Goal: Information Seeking & Learning: Learn about a topic

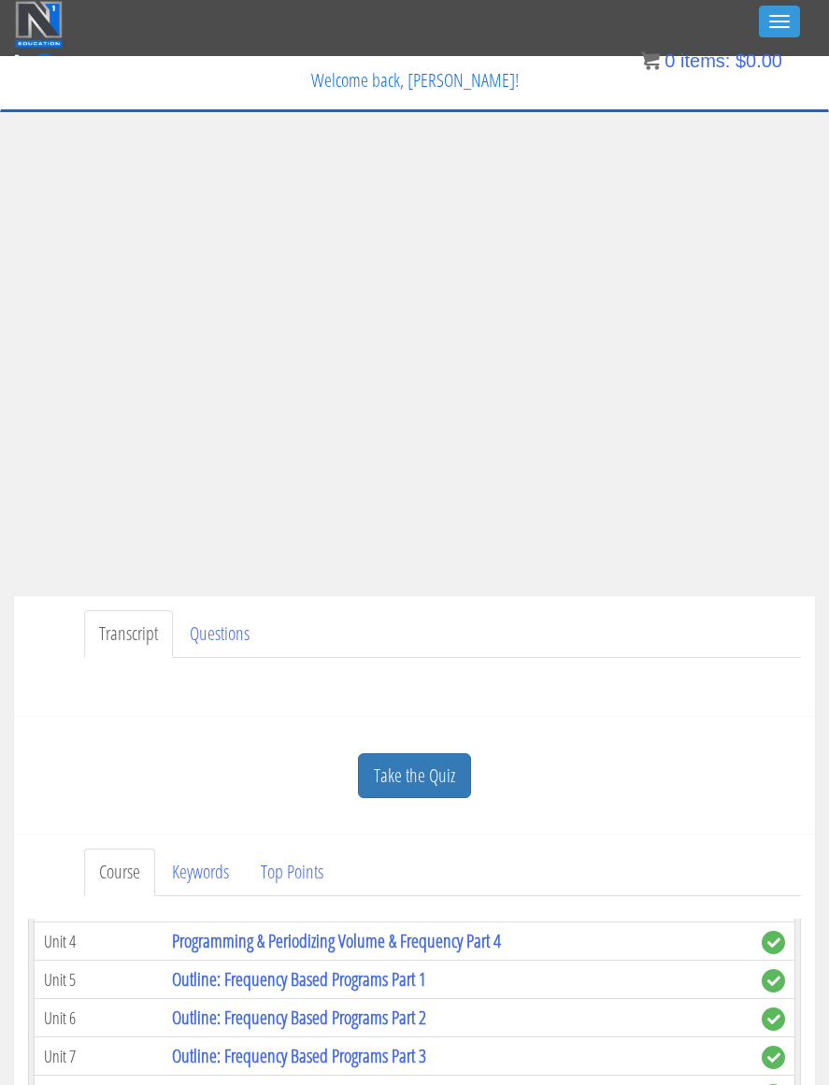
click at [38, 22] on img at bounding box center [39, 24] width 48 height 47
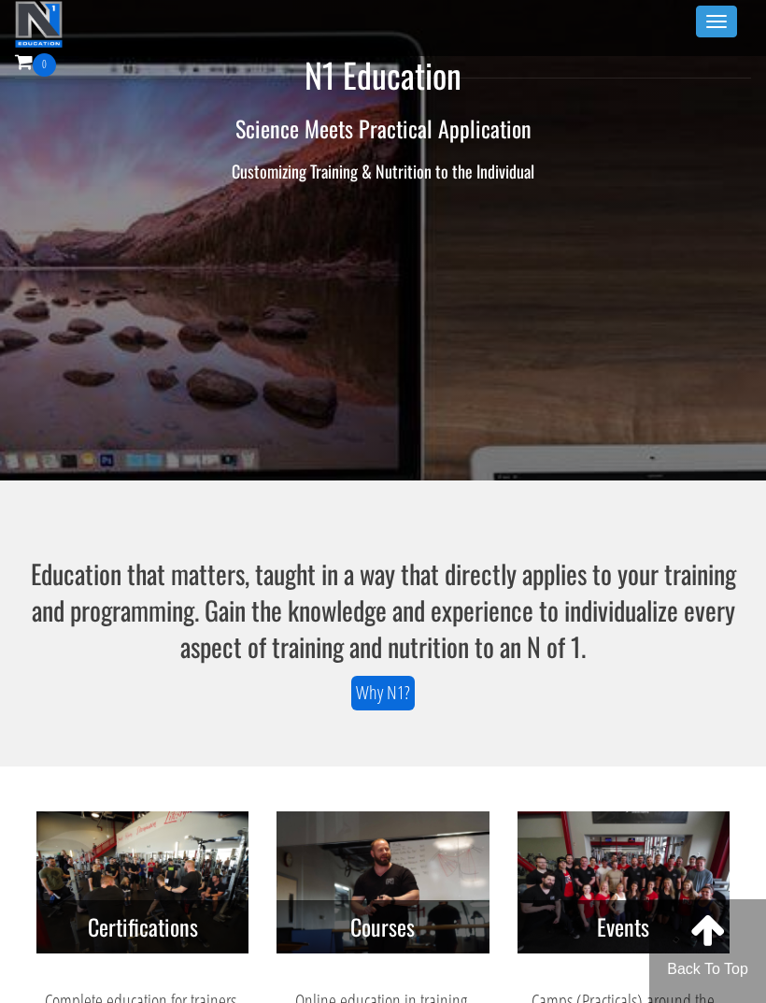
click at [725, 11] on button "Toggle navigation" at bounding box center [716, 22] width 41 height 32
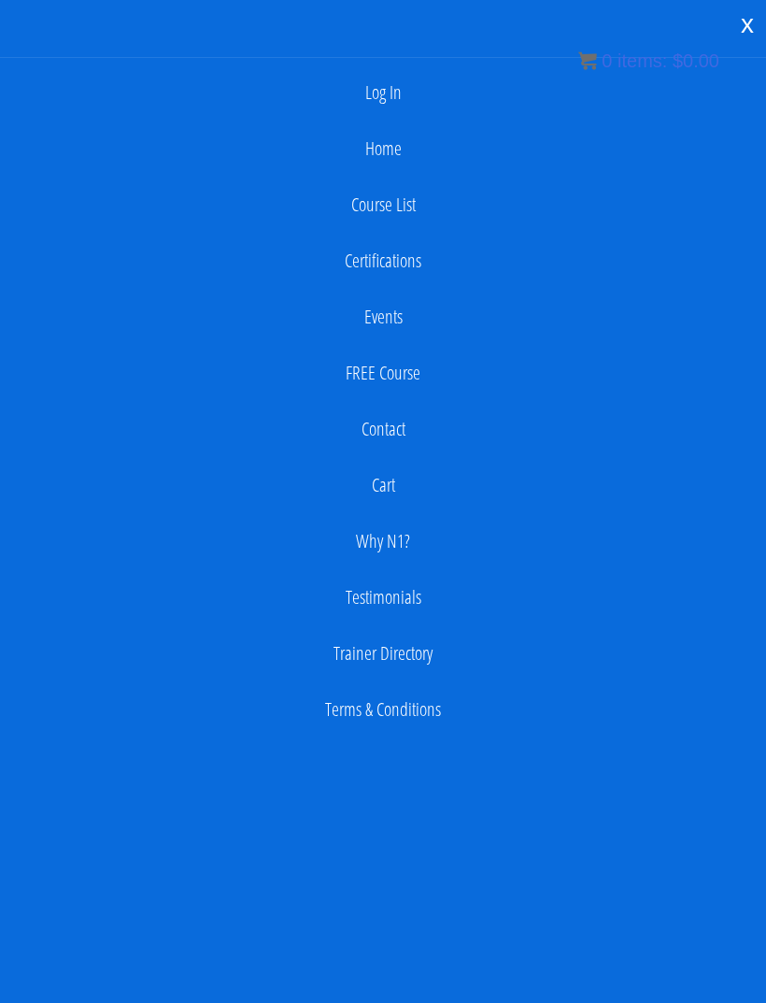
click at [416, 77] on link "Log In" at bounding box center [383, 92] width 748 height 37
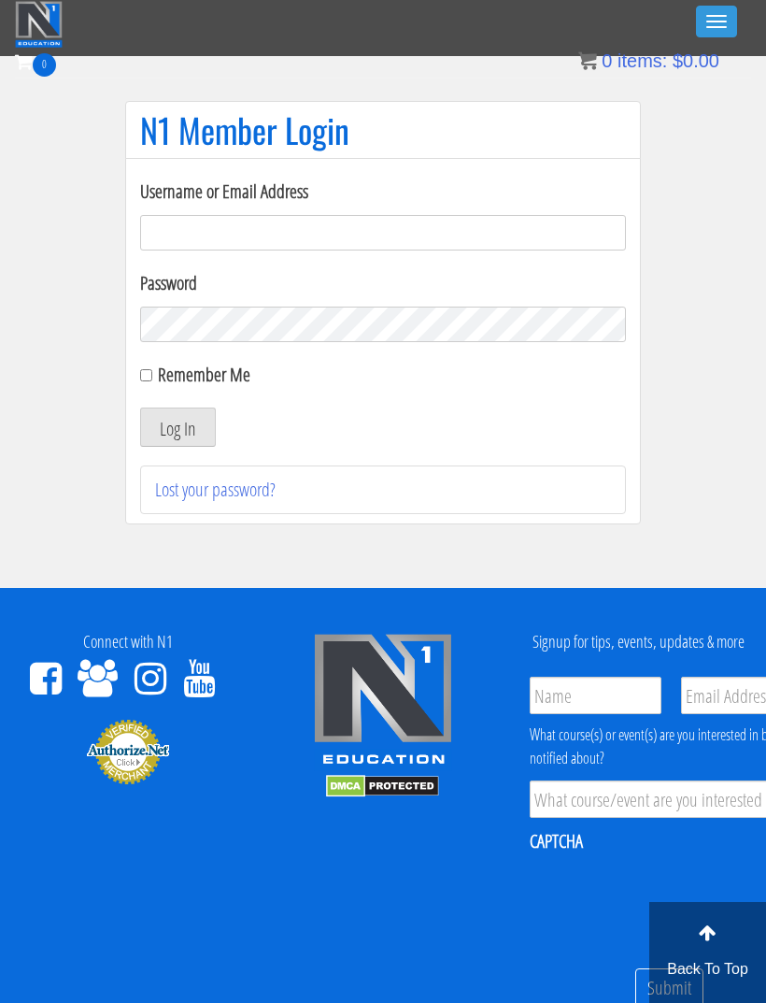
type input "[EMAIL_ADDRESS][DOMAIN_NAME]"
click at [178, 427] on button "Log In" at bounding box center [178, 427] width 76 height 39
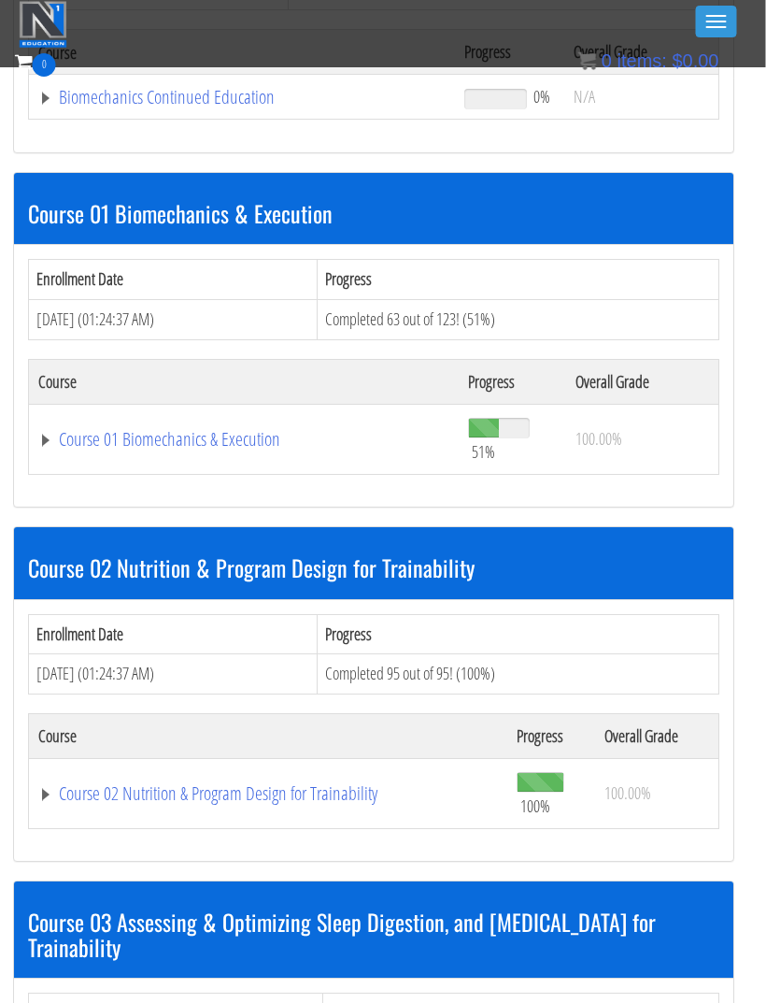
scroll to position [396, 0]
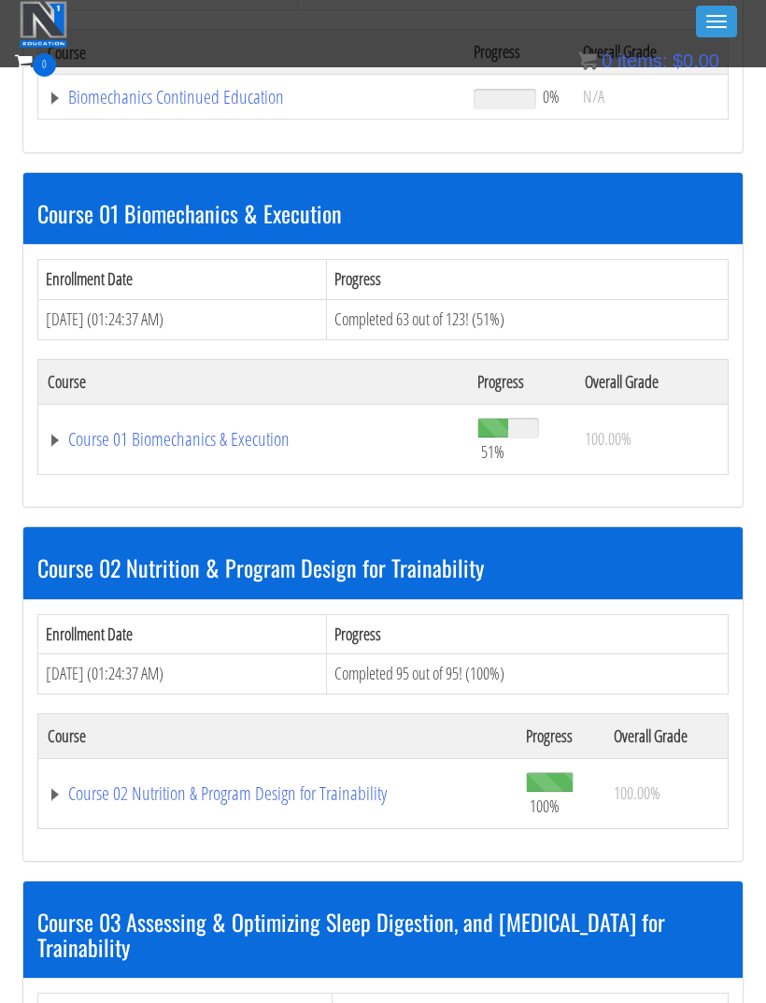
click at [104, 107] on link "Course 01 Biomechanics & Execution" at bounding box center [252, 97] width 408 height 19
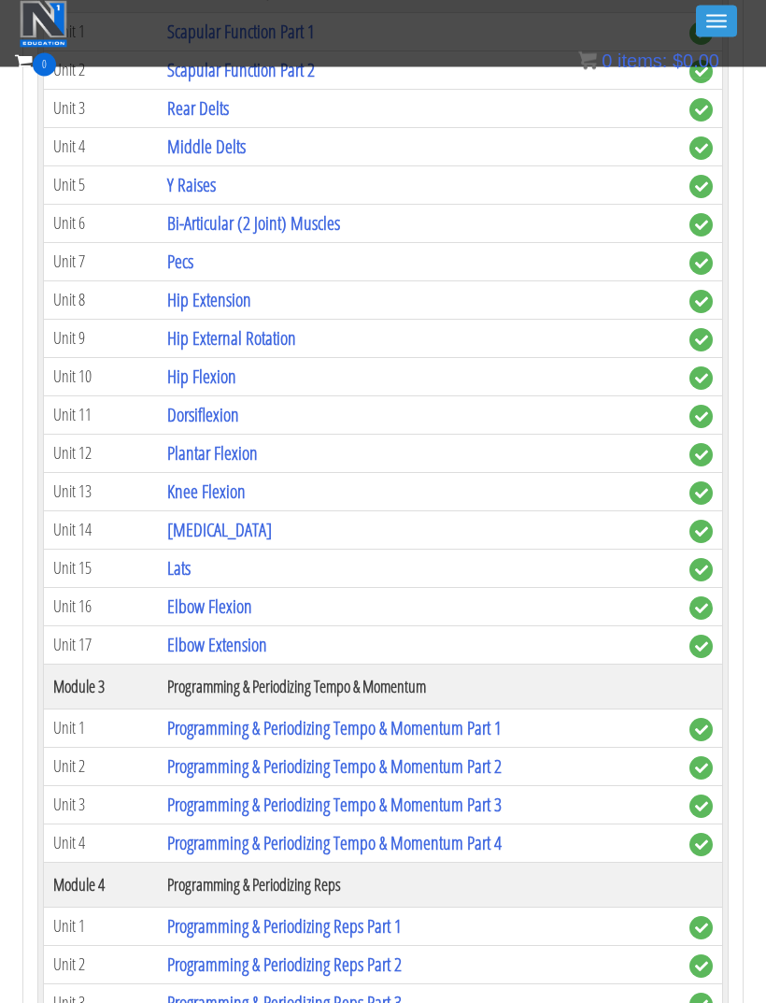
scroll to position [1299, 0]
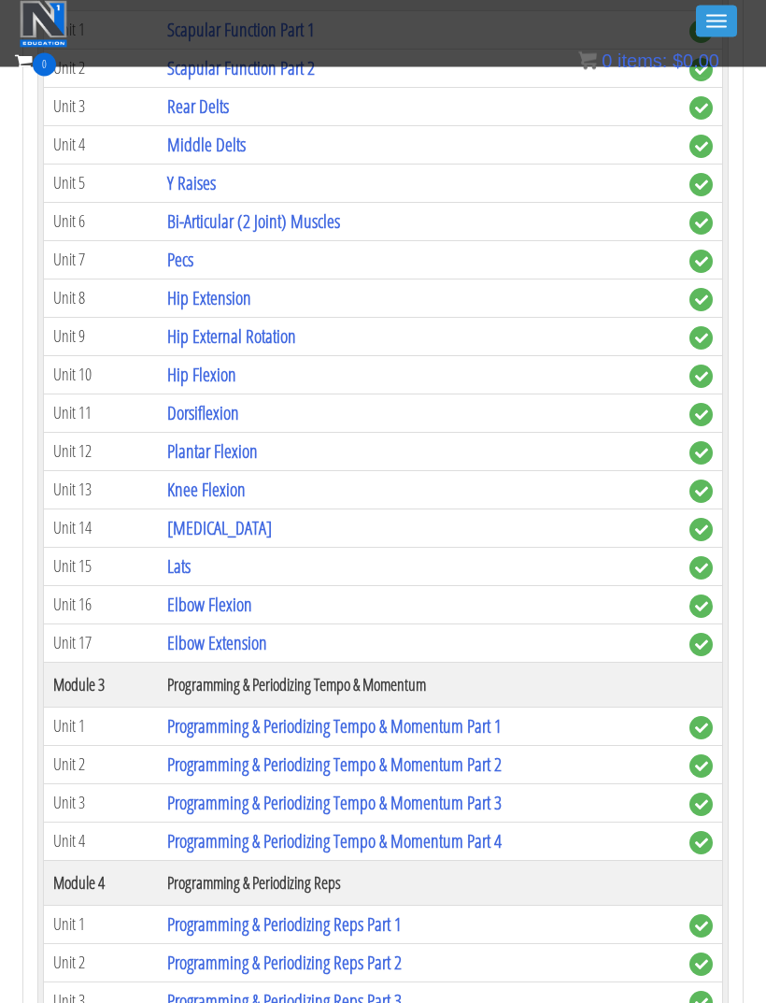
click at [210, 516] on link "[MEDICAL_DATA]" at bounding box center [219, 528] width 105 height 25
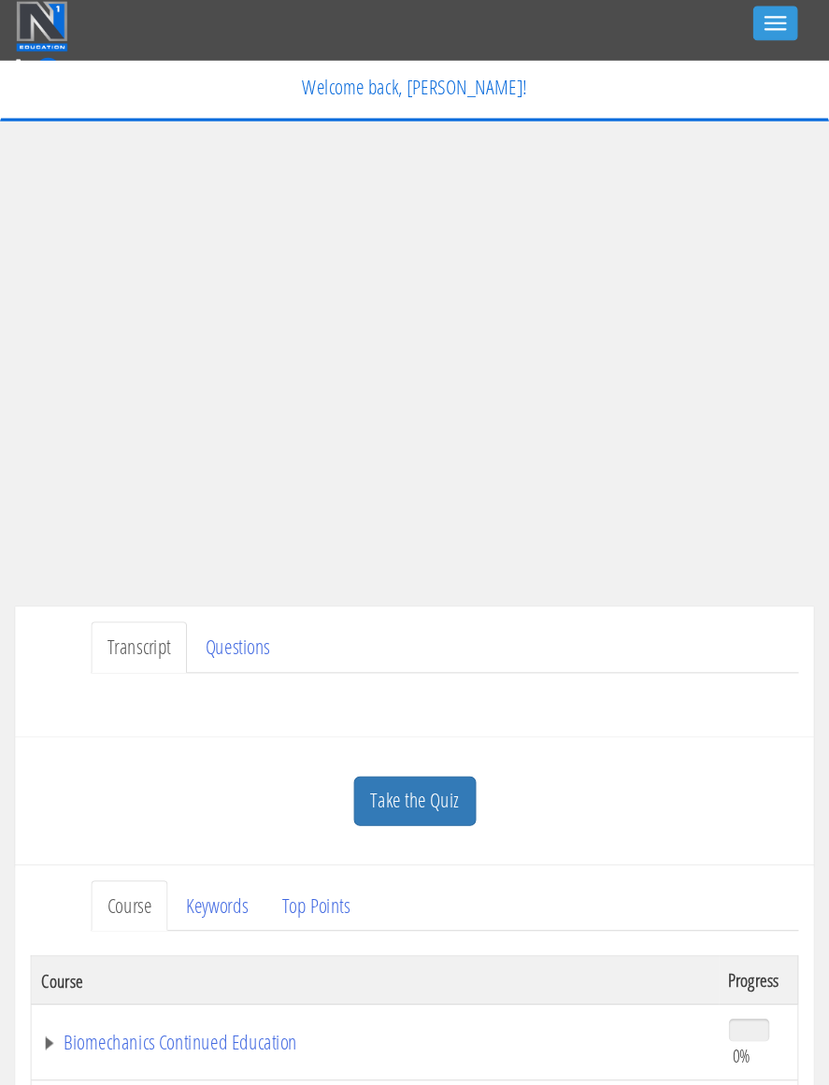
scroll to position [8, 0]
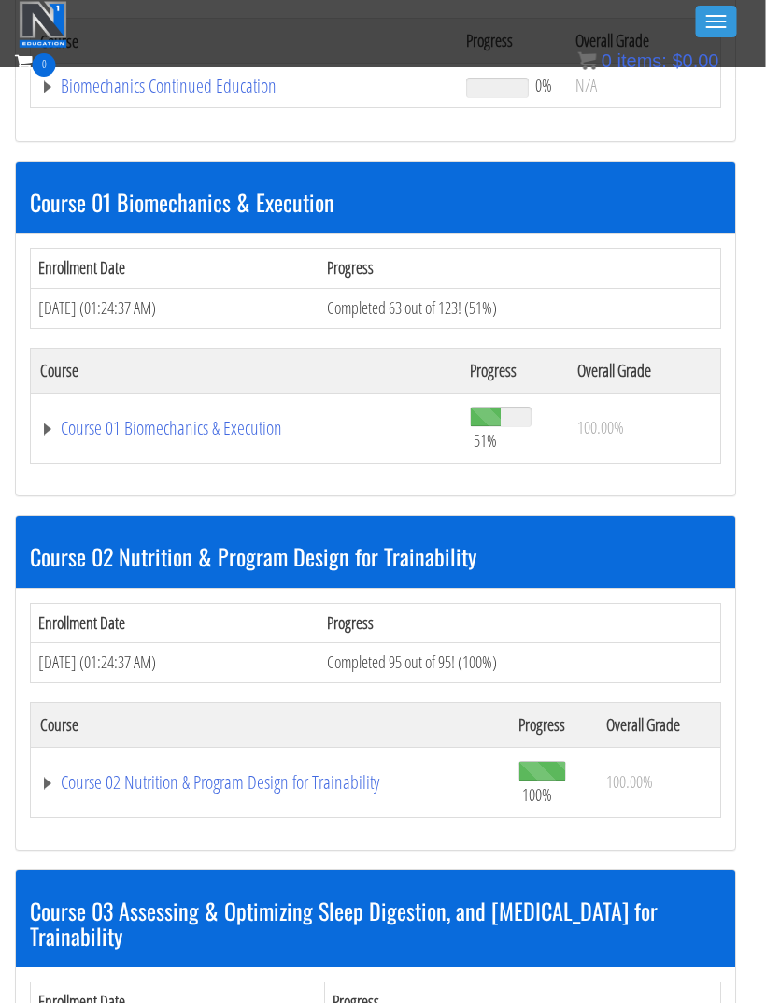
scroll to position [343, 7]
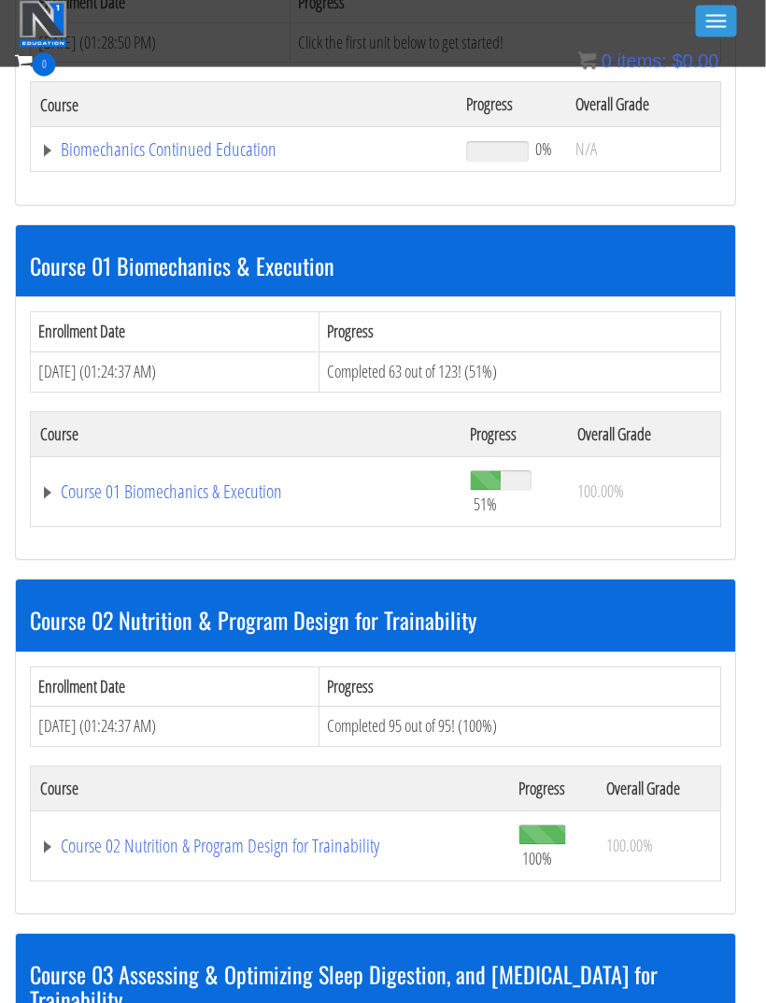
click at [252, 160] on link "Course 01 Biomechanics & Execution" at bounding box center [245, 150] width 408 height 19
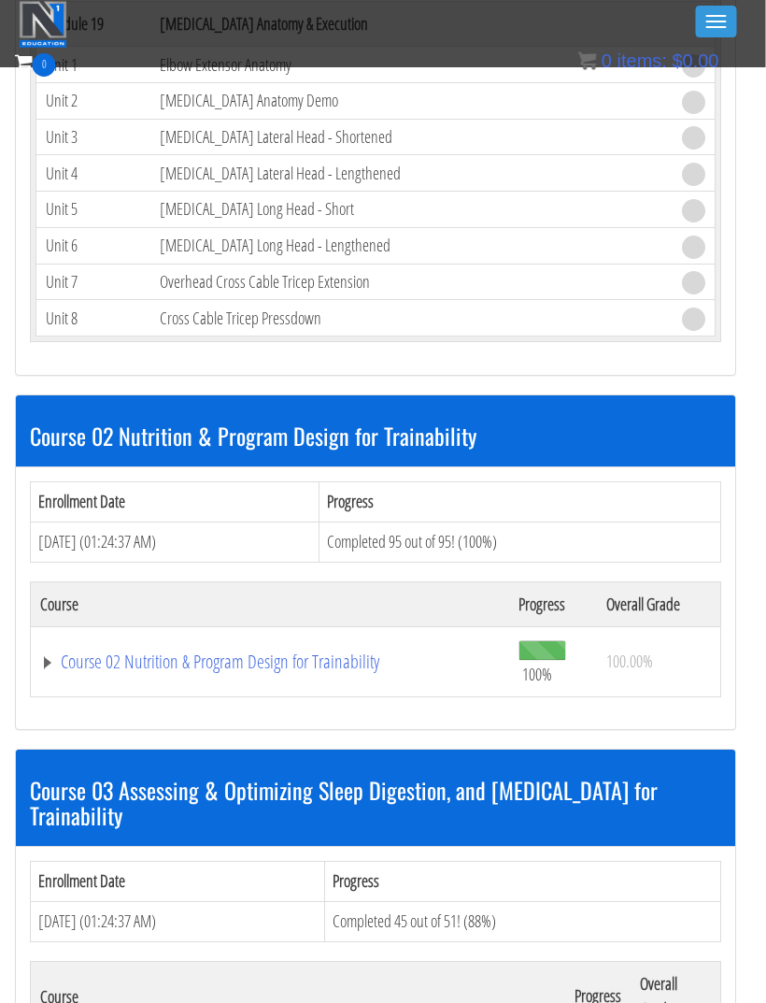
scroll to position [5982, 7]
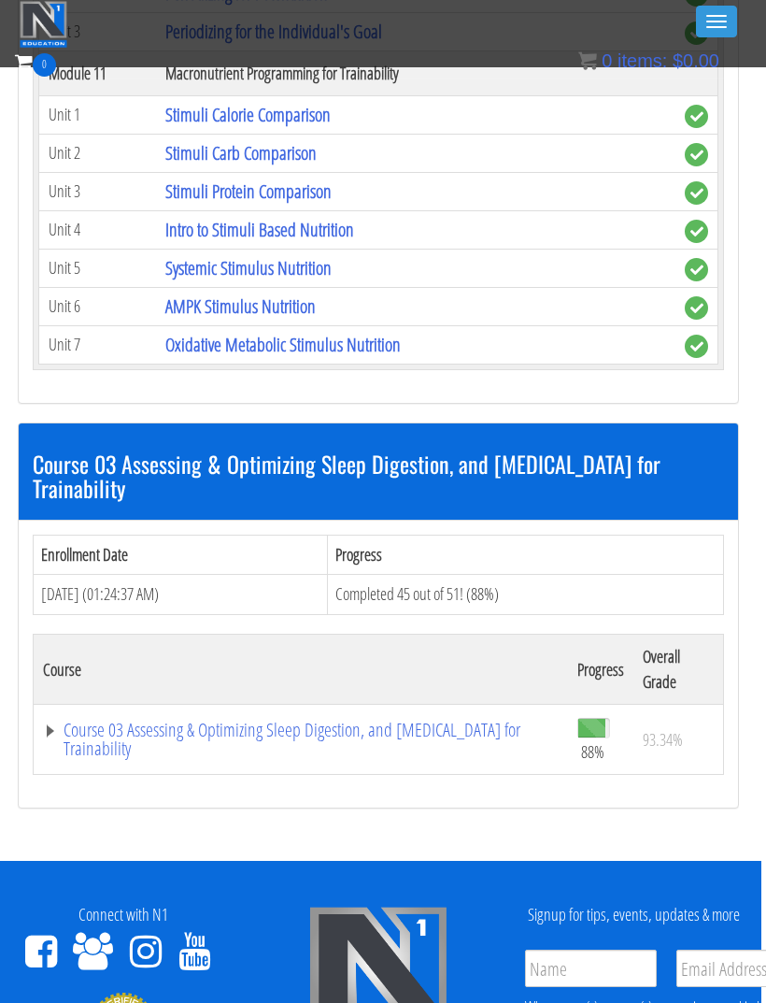
scroll to position [10453, 5]
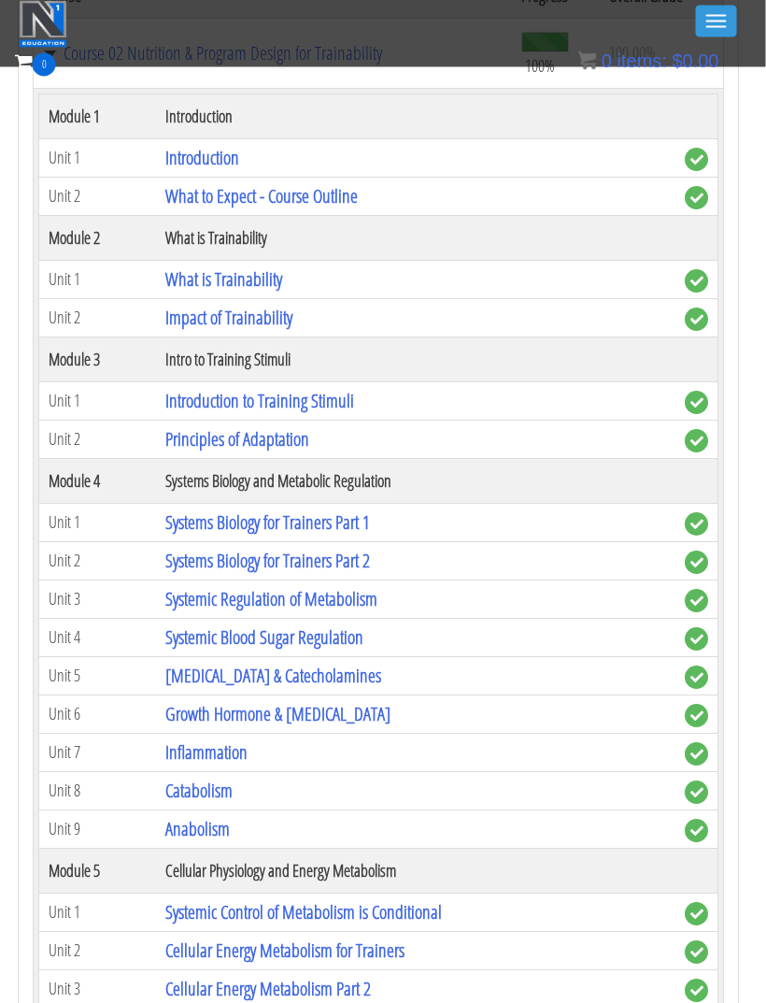
scroll to position [6582, 4]
